Goal: Task Accomplishment & Management: Complete application form

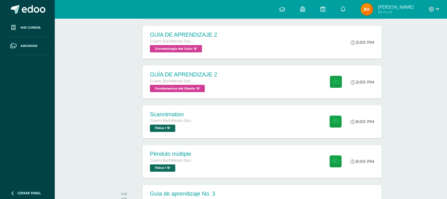
scroll to position [138, 0]
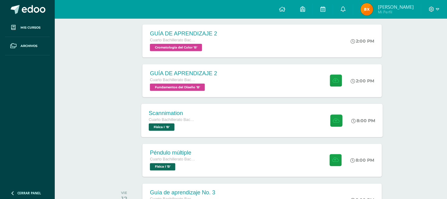
click at [171, 127] on span "Física I 'B'" at bounding box center [162, 127] width 26 height 7
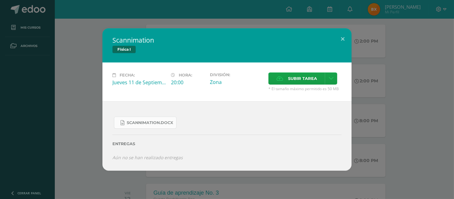
click at [144, 121] on span "Scannimation.docx" at bounding box center [150, 122] width 46 height 5
click at [288, 74] on span "Subir tarea" at bounding box center [302, 79] width 29 height 12
click at [0, 0] on input "Subir tarea" at bounding box center [0, 0] width 0 height 0
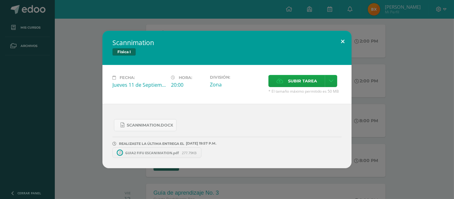
click at [341, 35] on button at bounding box center [343, 41] width 18 height 21
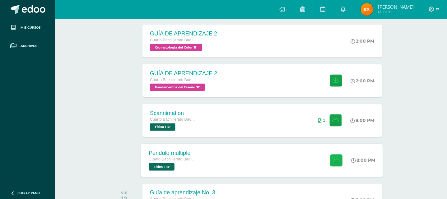
click at [335, 158] on icon at bounding box center [336, 160] width 7 height 5
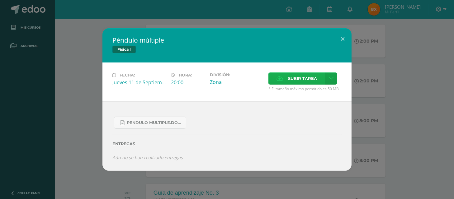
click at [299, 75] on span "Subir tarea" at bounding box center [302, 79] width 29 height 12
click at [0, 0] on input "Subir tarea" at bounding box center [0, 0] width 0 height 0
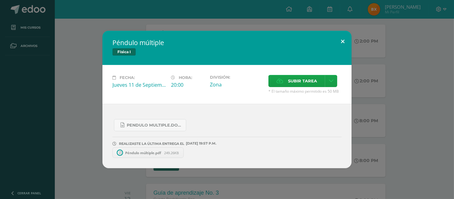
click at [343, 36] on button at bounding box center [343, 41] width 18 height 21
